Goal: Task Accomplishment & Management: Complete application form

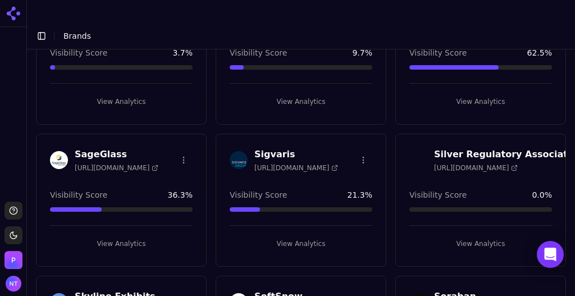
scroll to position [1883, 0]
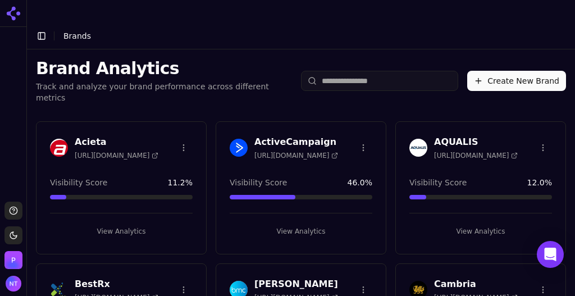
click at [517, 71] on button "Create New Brand" at bounding box center [516, 81] width 99 height 20
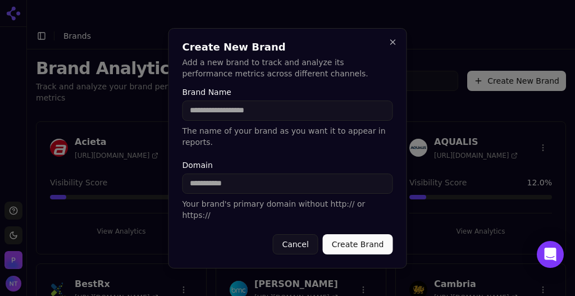
click at [255, 185] on input "Domain" at bounding box center [287, 183] width 210 height 20
paste input "**********"
type input "**********"
click at [207, 121] on input "Brand Name" at bounding box center [287, 110] width 210 height 20
type input "**********"
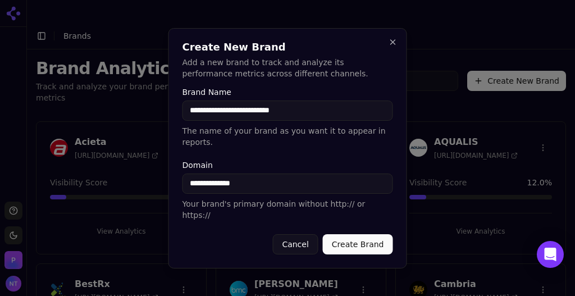
click at [352, 234] on button "Create Brand" at bounding box center [358, 244] width 70 height 20
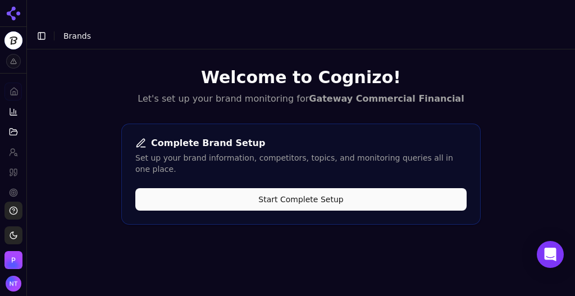
click at [304, 188] on button "Start Complete Setup" at bounding box center [300, 199] width 331 height 22
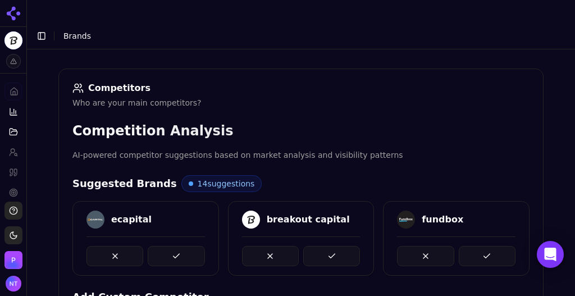
scroll to position [164, 0]
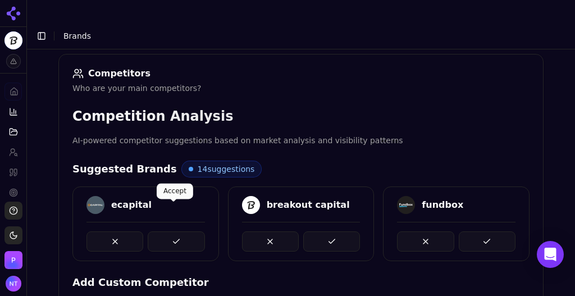
click at [172, 231] on button at bounding box center [176, 241] width 57 height 20
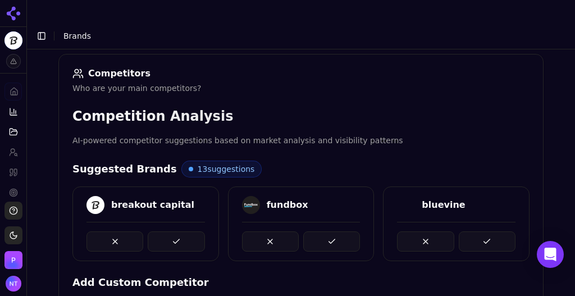
click at [172, 231] on button at bounding box center [176, 241] width 57 height 20
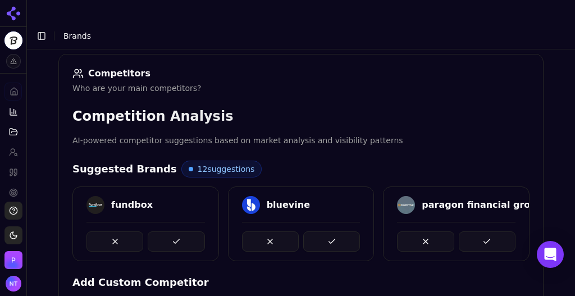
click at [172, 231] on button at bounding box center [176, 241] width 57 height 20
click at [172, 231] on div at bounding box center [145, 241] width 118 height 20
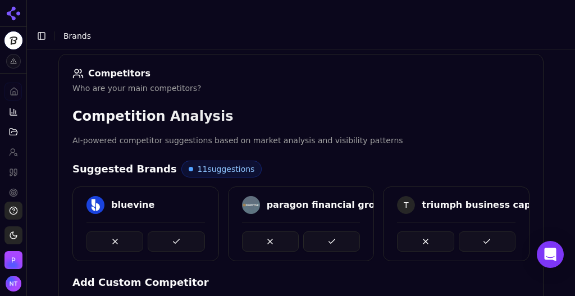
click at [172, 231] on button at bounding box center [176, 241] width 57 height 20
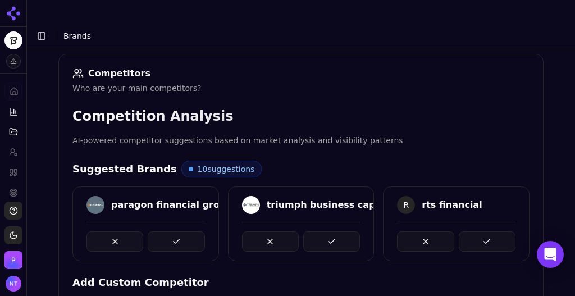
click at [172, 231] on button at bounding box center [176, 241] width 57 height 20
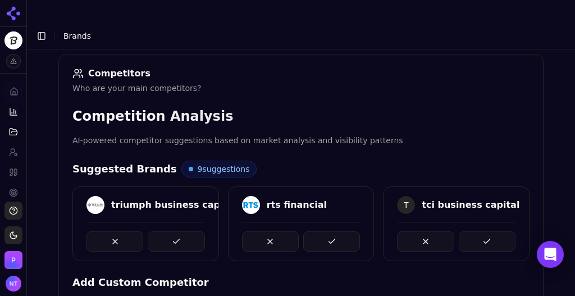
click at [172, 231] on button at bounding box center [176, 241] width 57 height 20
click at [303, 231] on button at bounding box center [331, 241] width 57 height 20
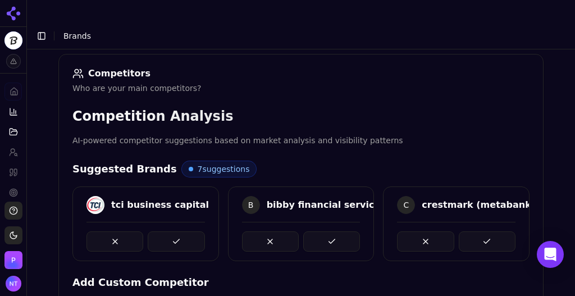
click at [172, 231] on button at bounding box center [176, 241] width 57 height 20
click at [303, 231] on button at bounding box center [331, 241] width 57 height 20
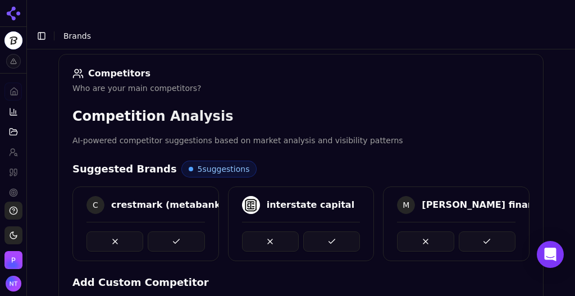
click at [172, 231] on button at bounding box center [176, 241] width 57 height 20
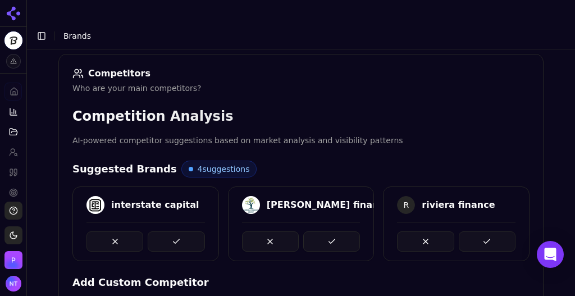
click at [172, 231] on button at bounding box center [176, 241] width 57 height 20
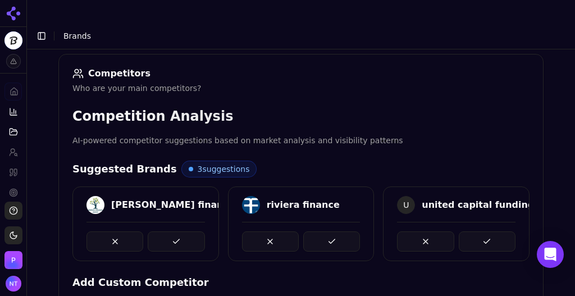
click at [172, 231] on button at bounding box center [176, 241] width 57 height 20
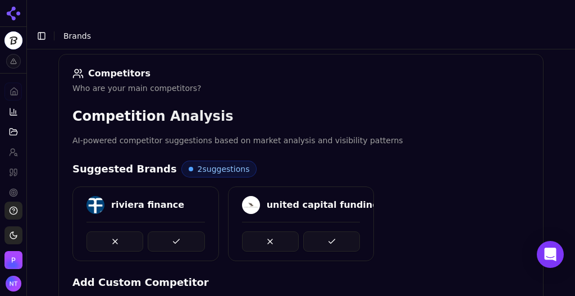
click at [172, 231] on button at bounding box center [176, 241] width 57 height 20
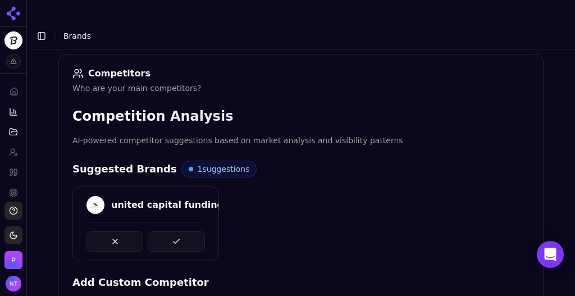
click at [172, 231] on button at bounding box center [176, 241] width 57 height 20
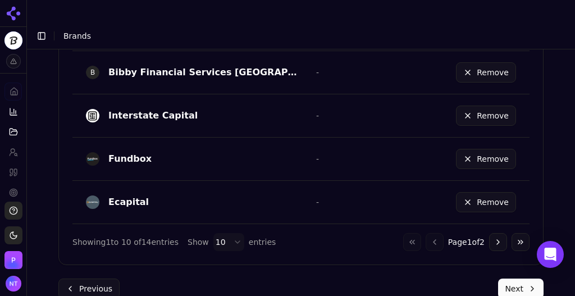
click at [508, 278] on button "Next" at bounding box center [520, 288] width 45 height 20
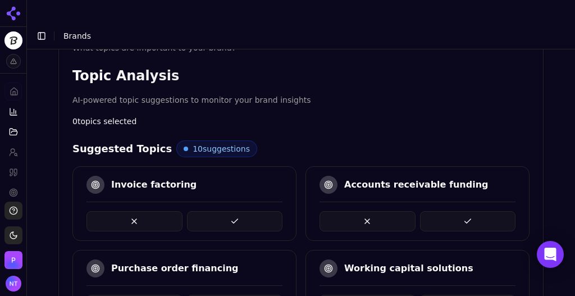
scroll to position [228, 0]
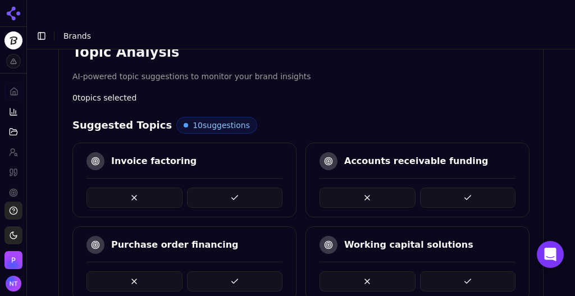
click at [217, 187] on button at bounding box center [235, 197] width 96 height 20
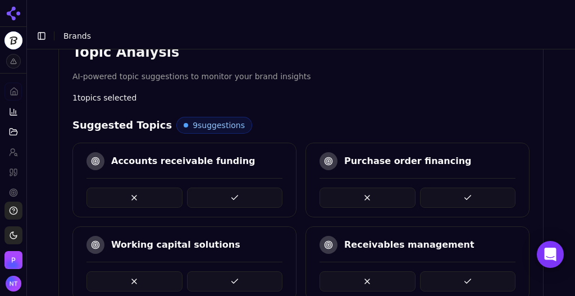
click at [217, 187] on button at bounding box center [235, 197] width 96 height 20
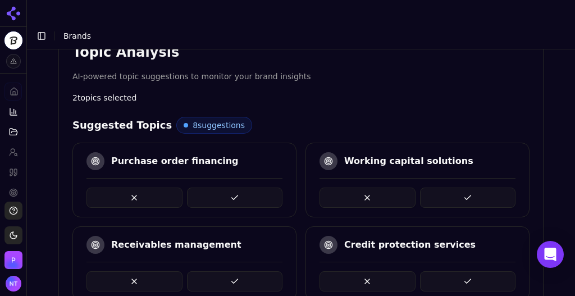
click at [217, 187] on button at bounding box center [235, 197] width 96 height 20
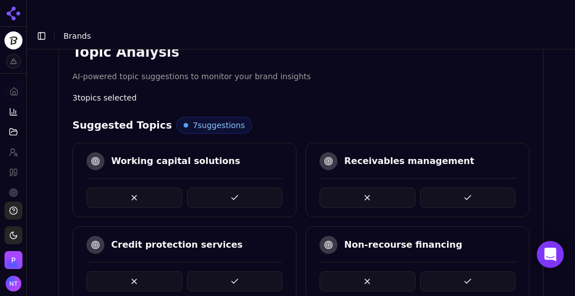
click at [236, 271] on button at bounding box center [235, 281] width 96 height 20
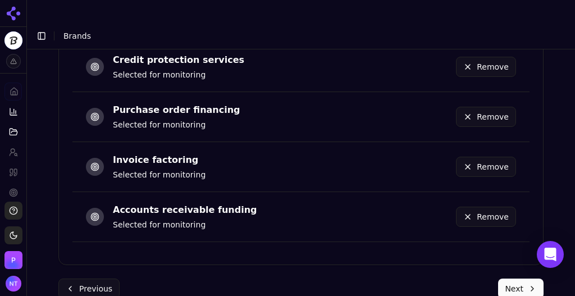
click at [506, 278] on button "Next" at bounding box center [520, 288] width 45 height 20
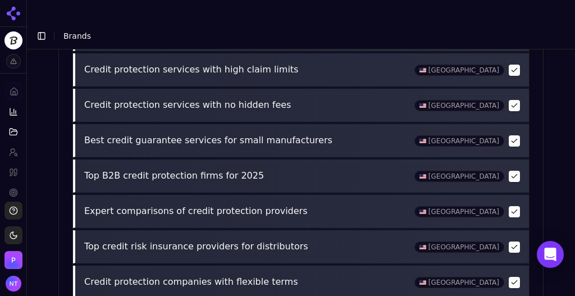
scroll to position [608, 0]
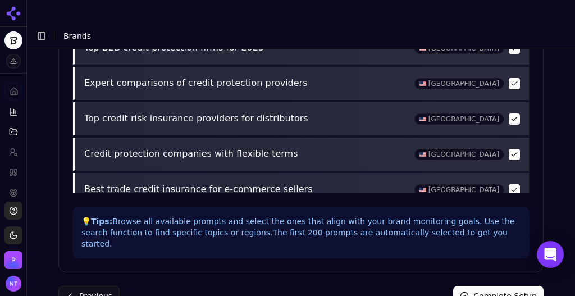
click at [475, 286] on button "Complete Setup" at bounding box center [498, 296] width 90 height 20
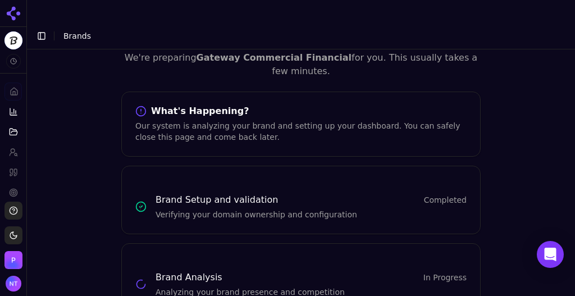
scroll to position [43, 0]
